Goal: Information Seeking & Learning: Learn about a topic

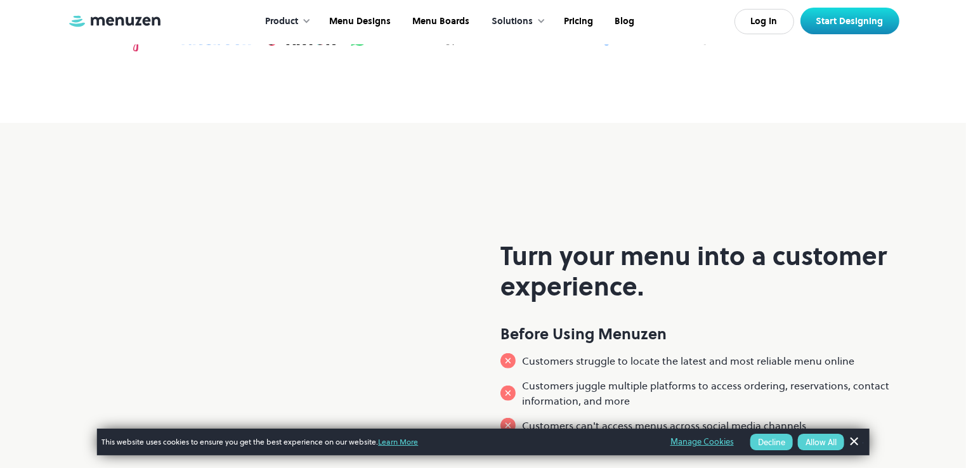
scroll to position [592, 0]
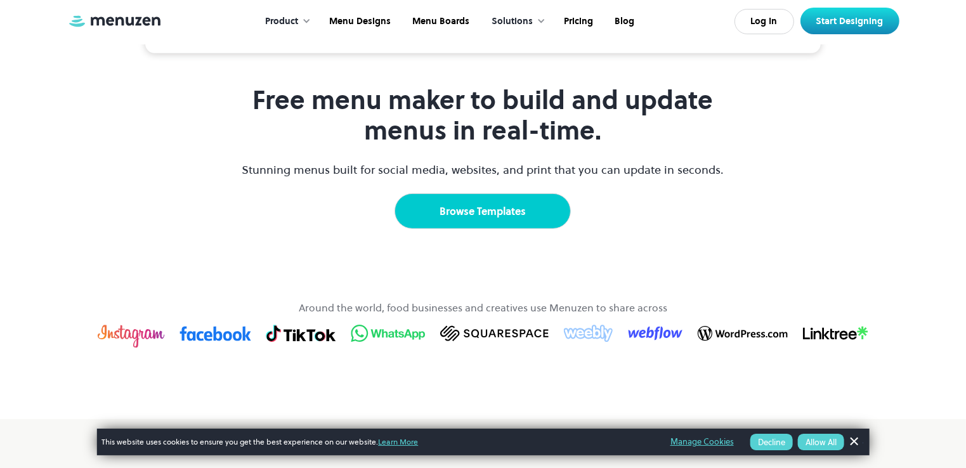
click at [535, 229] on link "Browse Templates" at bounding box center [482, 211] width 176 height 36
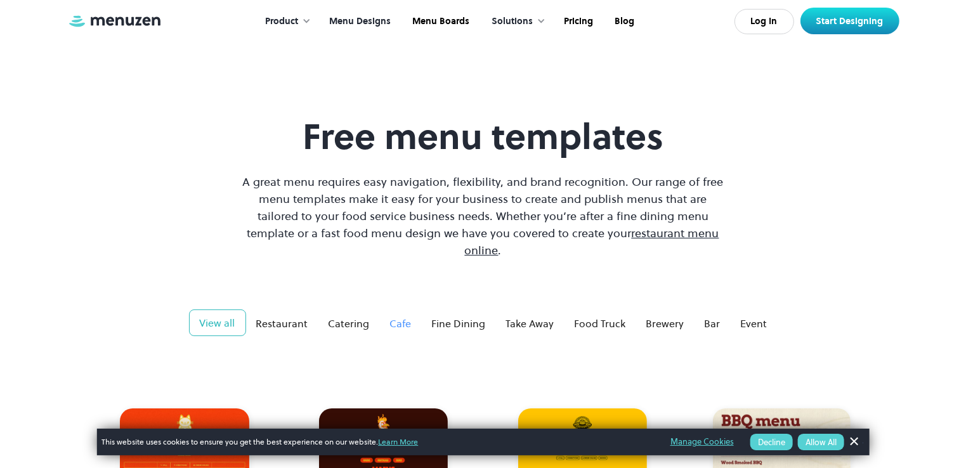
click at [400, 316] on div "Cafe" at bounding box center [401, 323] width 22 height 15
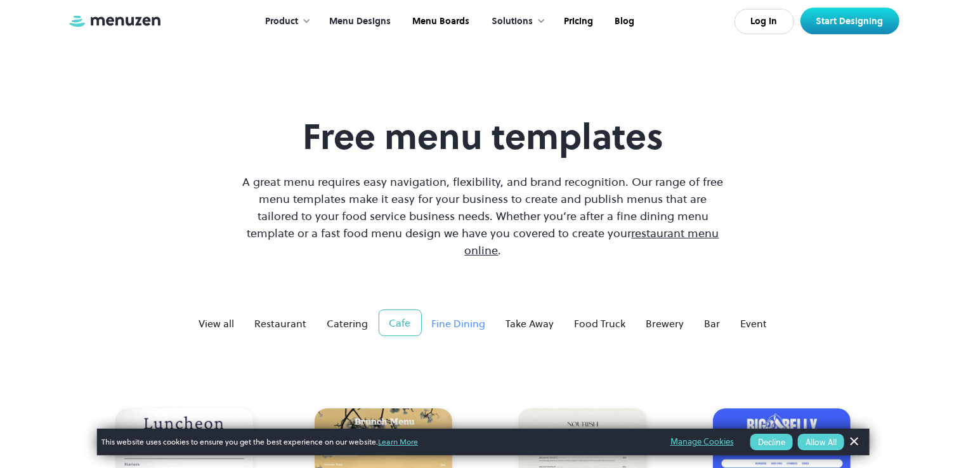
click at [466, 316] on div "Fine Dining" at bounding box center [459, 323] width 54 height 15
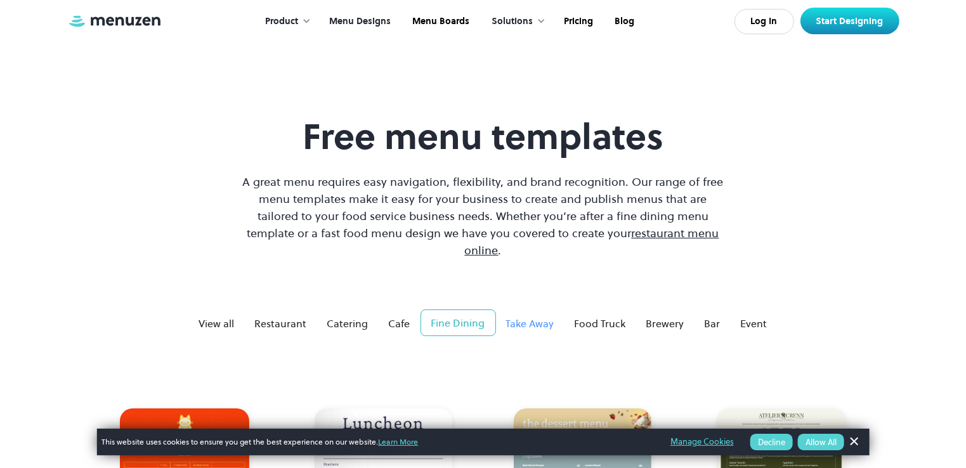
click at [522, 315] on link "Take Away" at bounding box center [530, 323] width 68 height 25
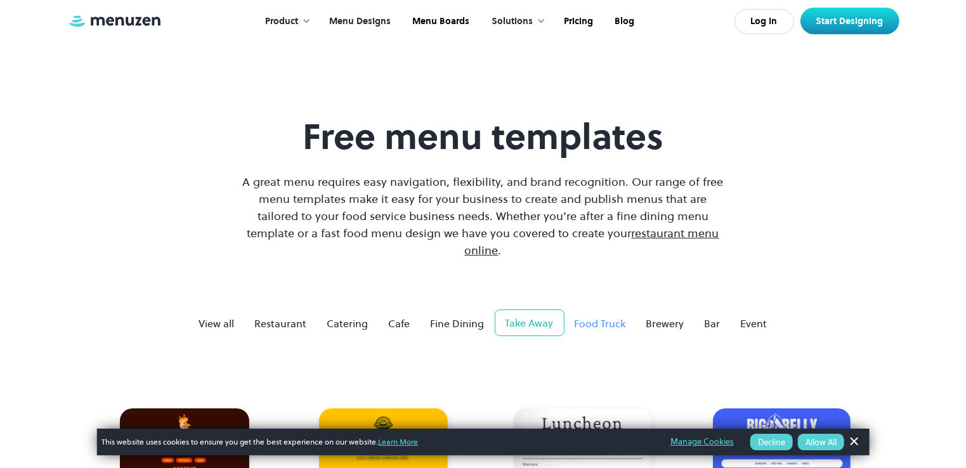
click at [586, 316] on div "Food Truck" at bounding box center [600, 323] width 51 height 15
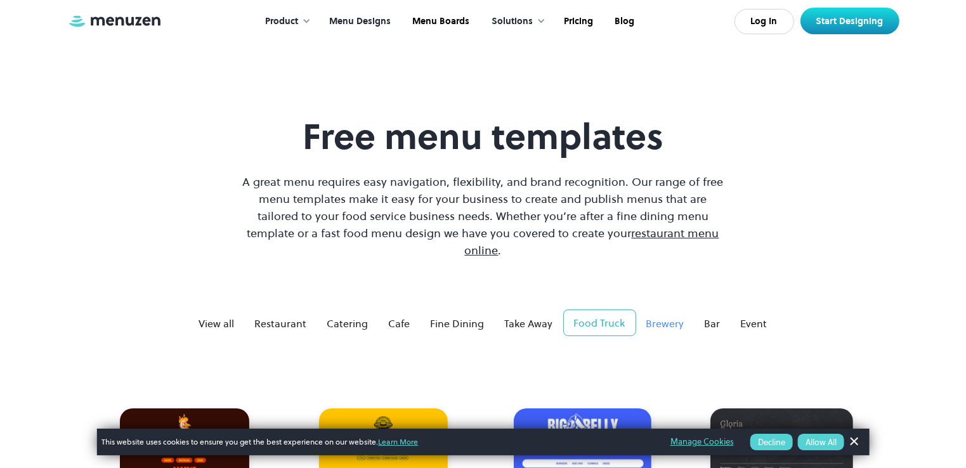
click at [665, 314] on link "Brewery" at bounding box center [665, 323] width 58 height 25
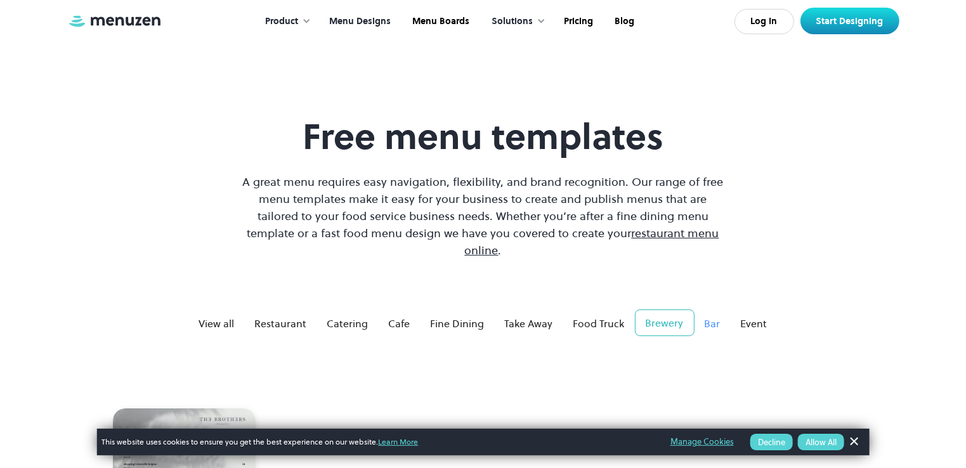
click at [707, 316] on div "Bar" at bounding box center [713, 323] width 16 height 15
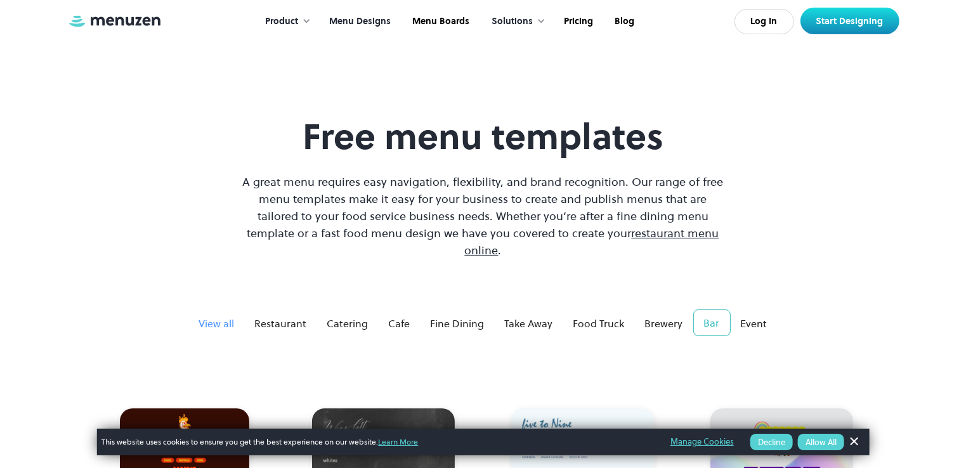
click at [235, 316] on div "View all" at bounding box center [217, 323] width 36 height 15
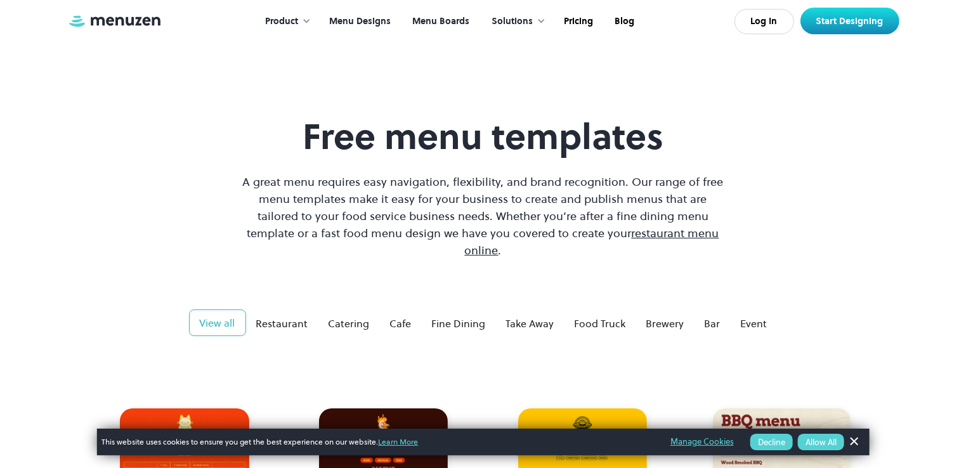
click at [424, 13] on link "Menu Boards" at bounding box center [439, 21] width 79 height 39
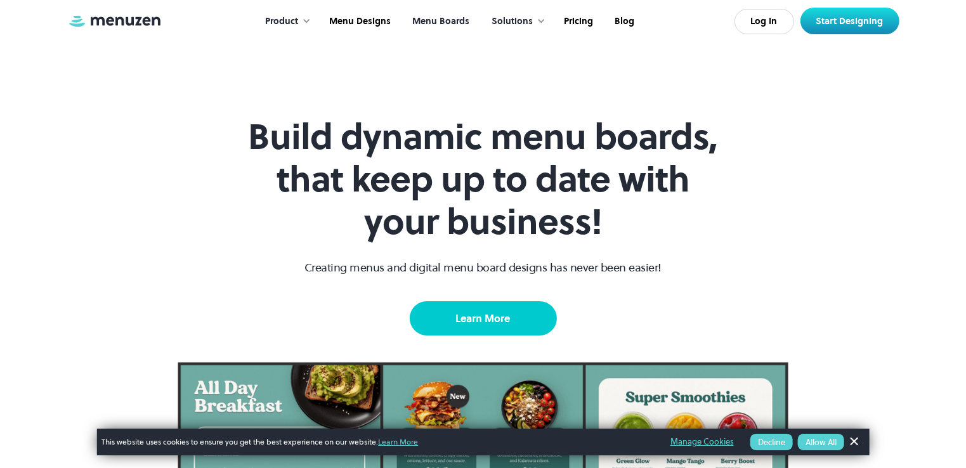
click at [512, 310] on link "Learn More" at bounding box center [483, 318] width 147 height 34
